Goal: Navigation & Orientation: Find specific page/section

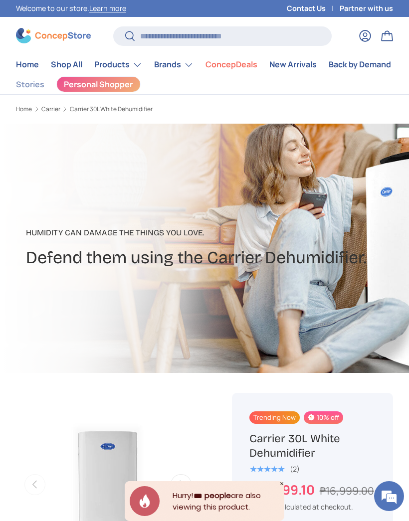
click at [68, 72] on link "Shop All" at bounding box center [66, 64] width 31 height 19
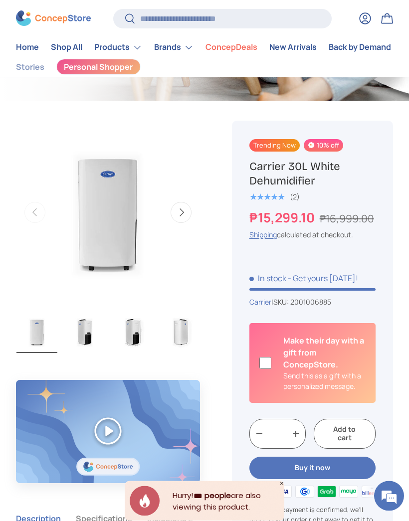
scroll to position [271, 0]
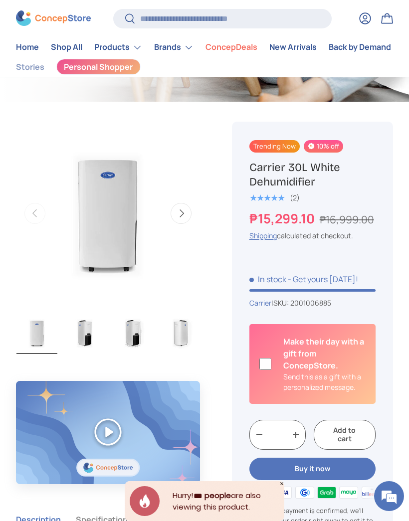
click at [64, 49] on link "Shop All" at bounding box center [66, 47] width 31 height 19
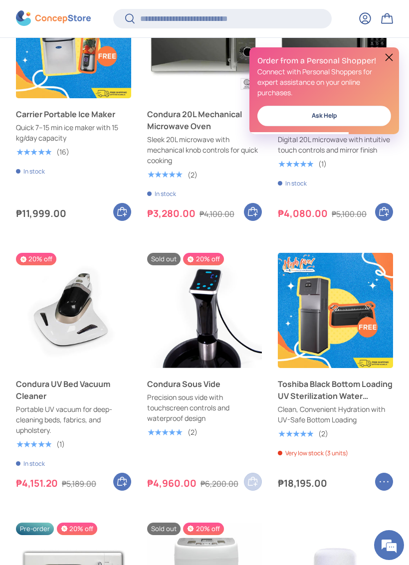
scroll to position [284, 0]
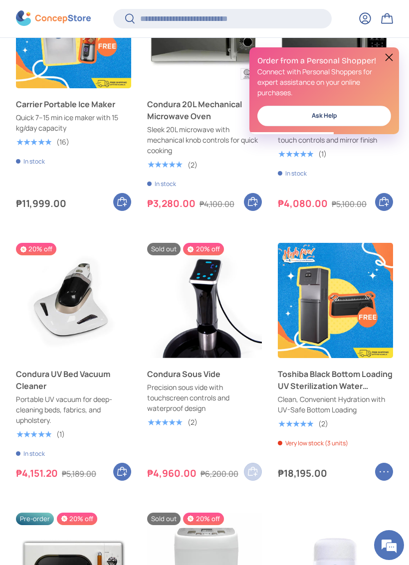
click at [387, 62] on button at bounding box center [389, 57] width 12 height 12
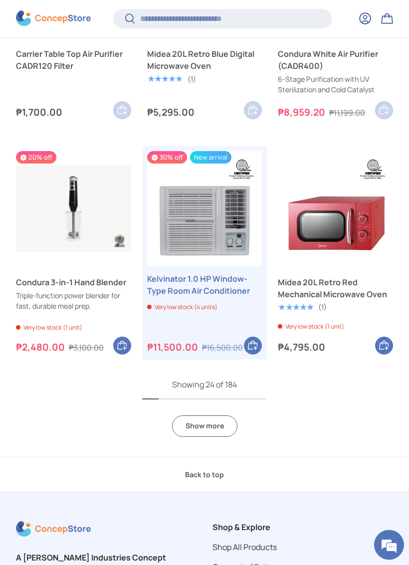
scroll to position [1910, 0]
click at [193, 416] on link "Show more" at bounding box center [204, 425] width 65 height 21
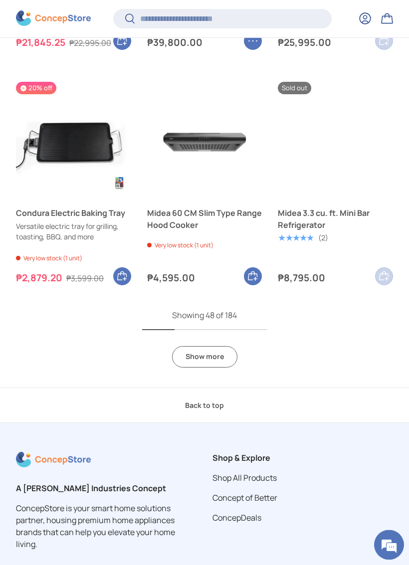
scroll to position [3879, 0]
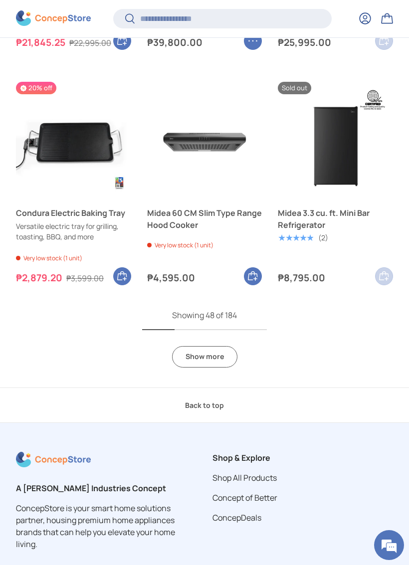
click at [200, 359] on link "Show more" at bounding box center [204, 356] width 65 height 21
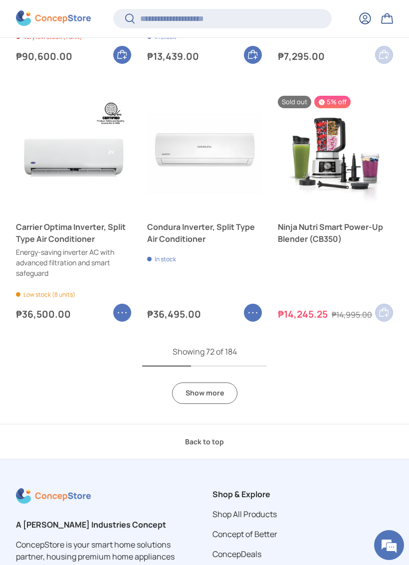
scroll to position [5781, 0]
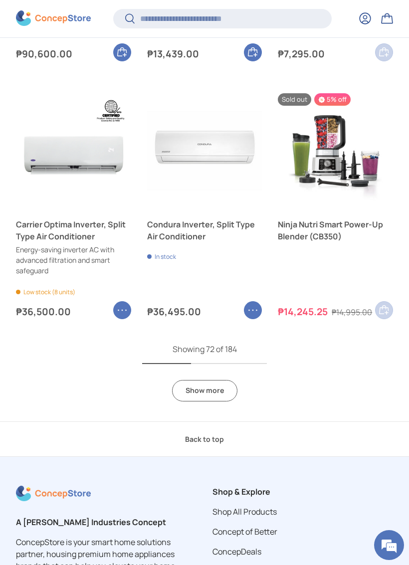
click at [205, 391] on link "Show more" at bounding box center [204, 390] width 65 height 21
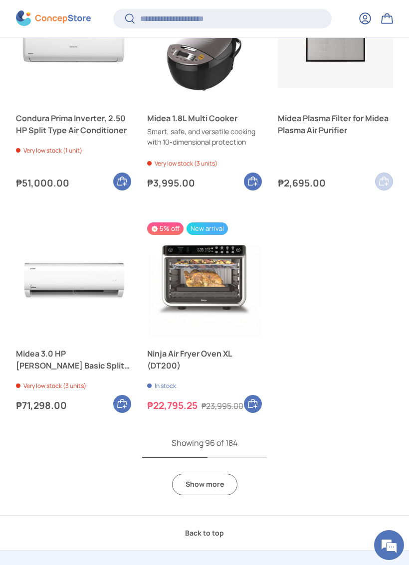
scroll to position [7564, 0]
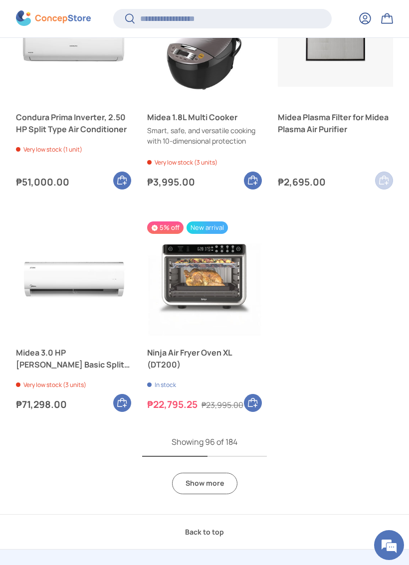
click at [199, 477] on link "Show more" at bounding box center [204, 482] width 65 height 21
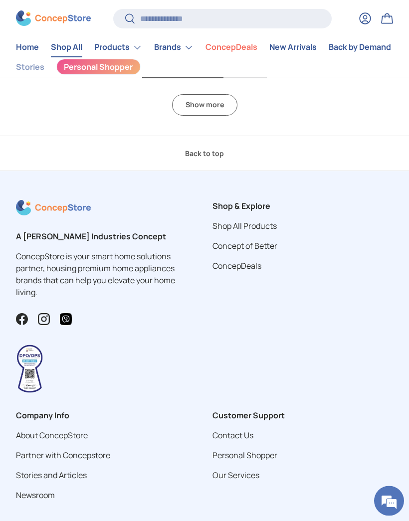
scroll to position [9722, 0]
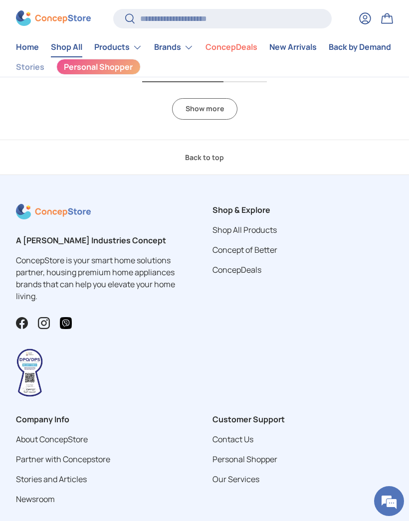
click at [197, 101] on link "Show more" at bounding box center [204, 108] width 65 height 21
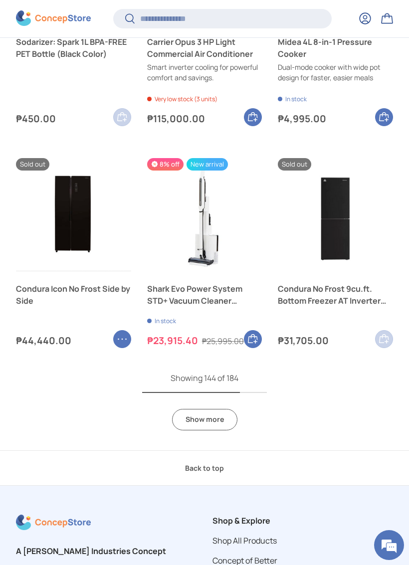
scroll to position [11060, 0]
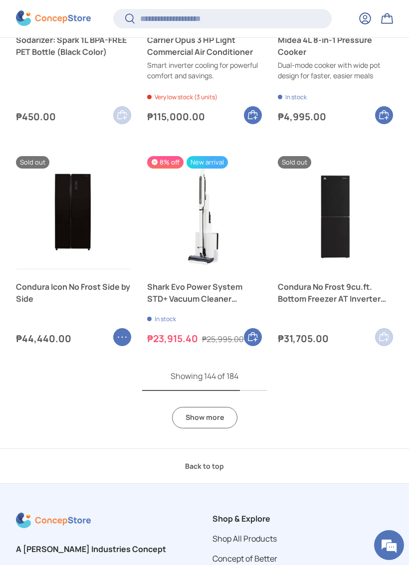
click at [195, 407] on link "Show more" at bounding box center [204, 417] width 65 height 21
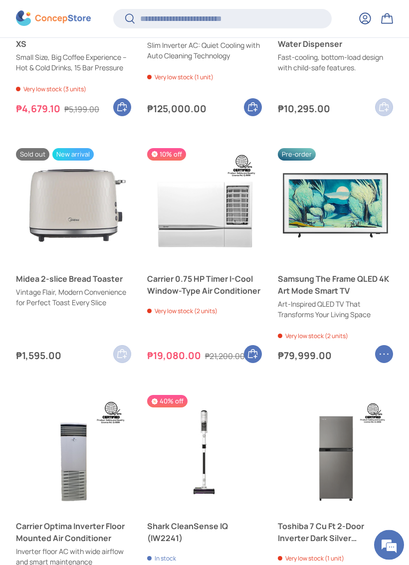
scroll to position [12234, 0]
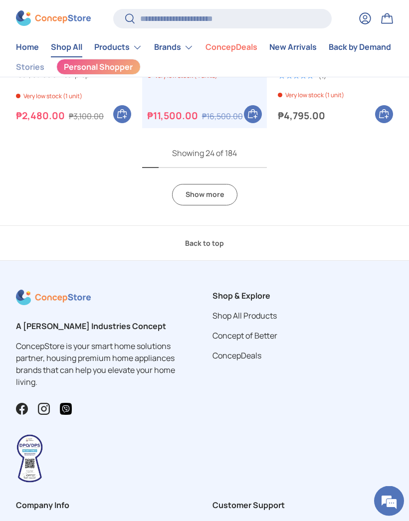
scroll to position [2139, 0]
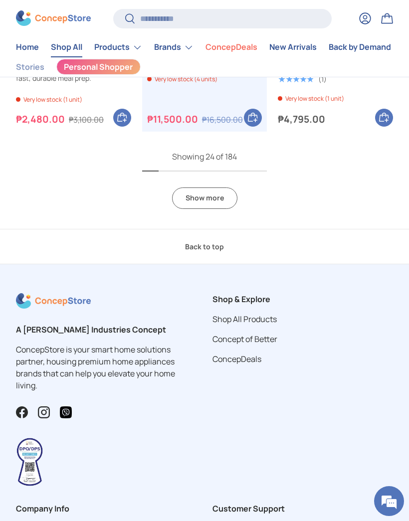
click at [187, 197] on link "Show more" at bounding box center [204, 197] width 65 height 21
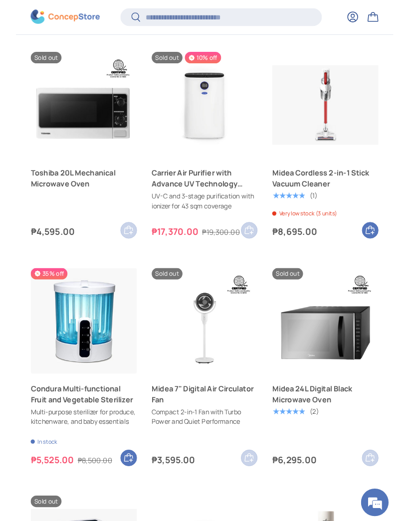
scroll to position [2697, 0]
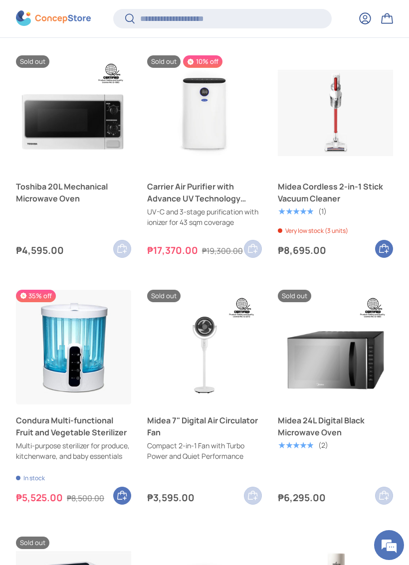
click at [13, 1] on store-header "Search Search Reset Log in Bag Menu Home Shop All Products Back Products" at bounding box center [204, 19] width 409 height 38
